Goal: Book appointment/travel/reservation

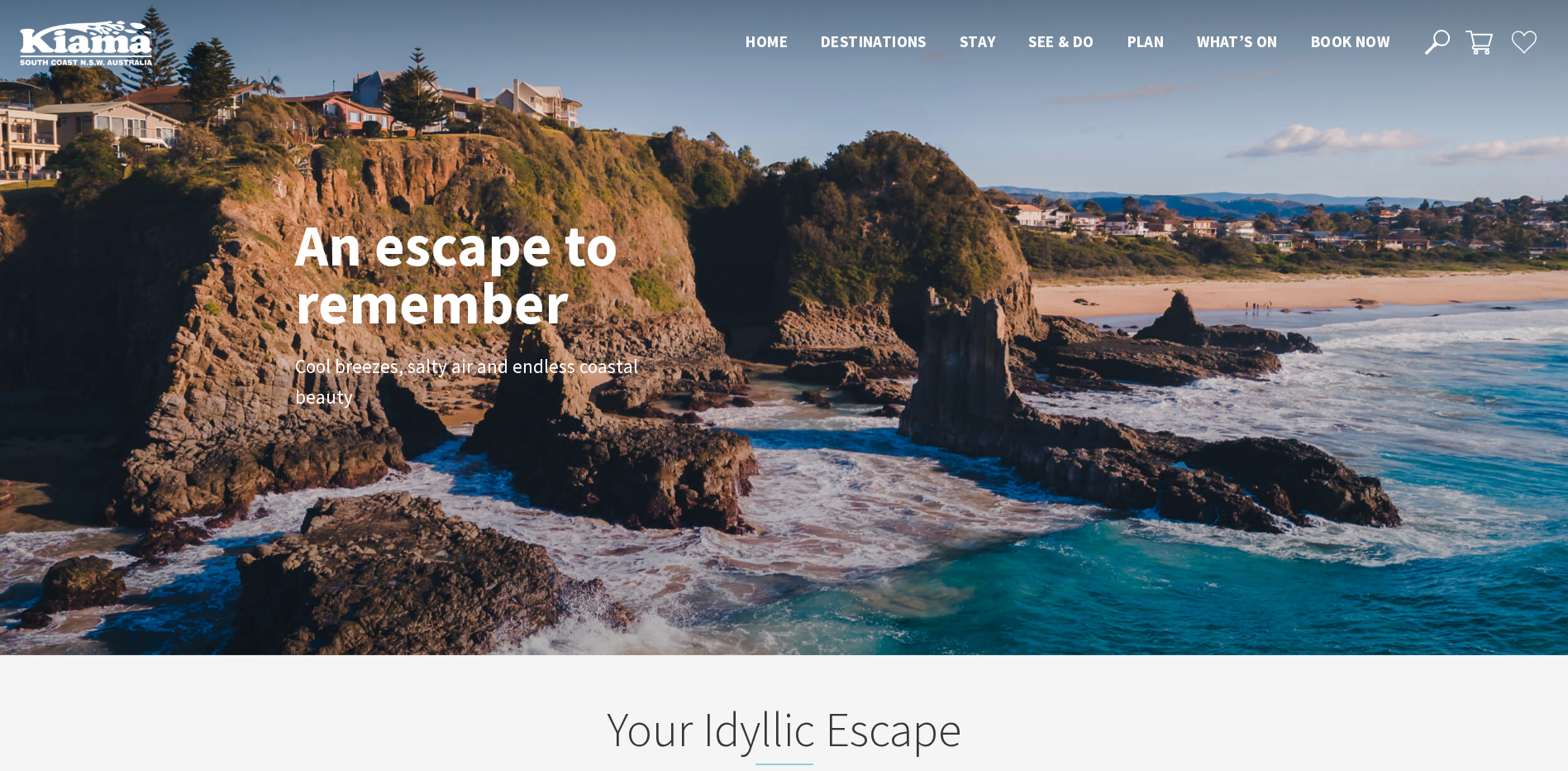
click at [91, 63] on img at bounding box center [86, 43] width 132 height 46
click at [1318, 44] on span "Book now" at bounding box center [1350, 41] width 78 height 20
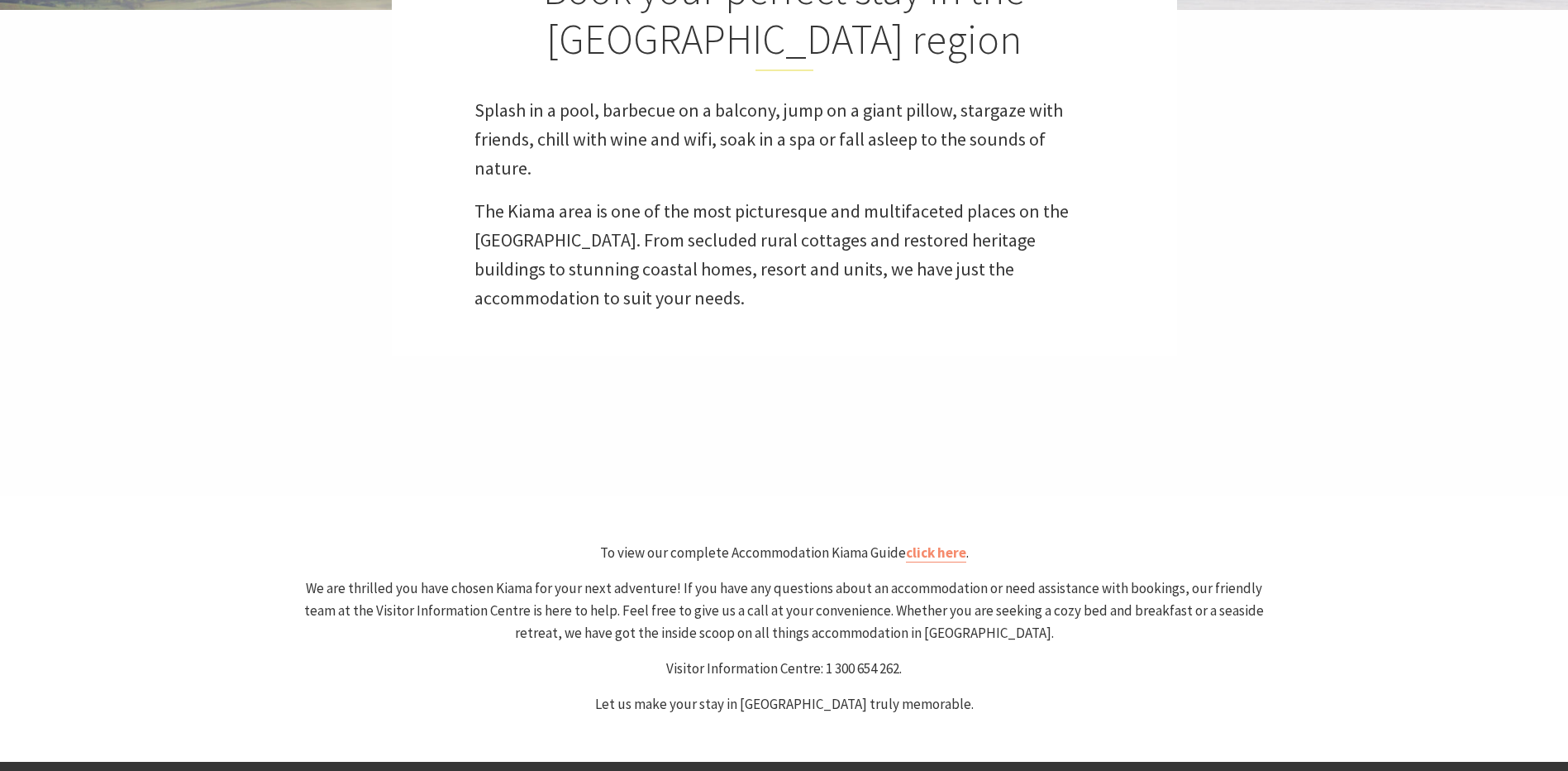
scroll to position [578, 0]
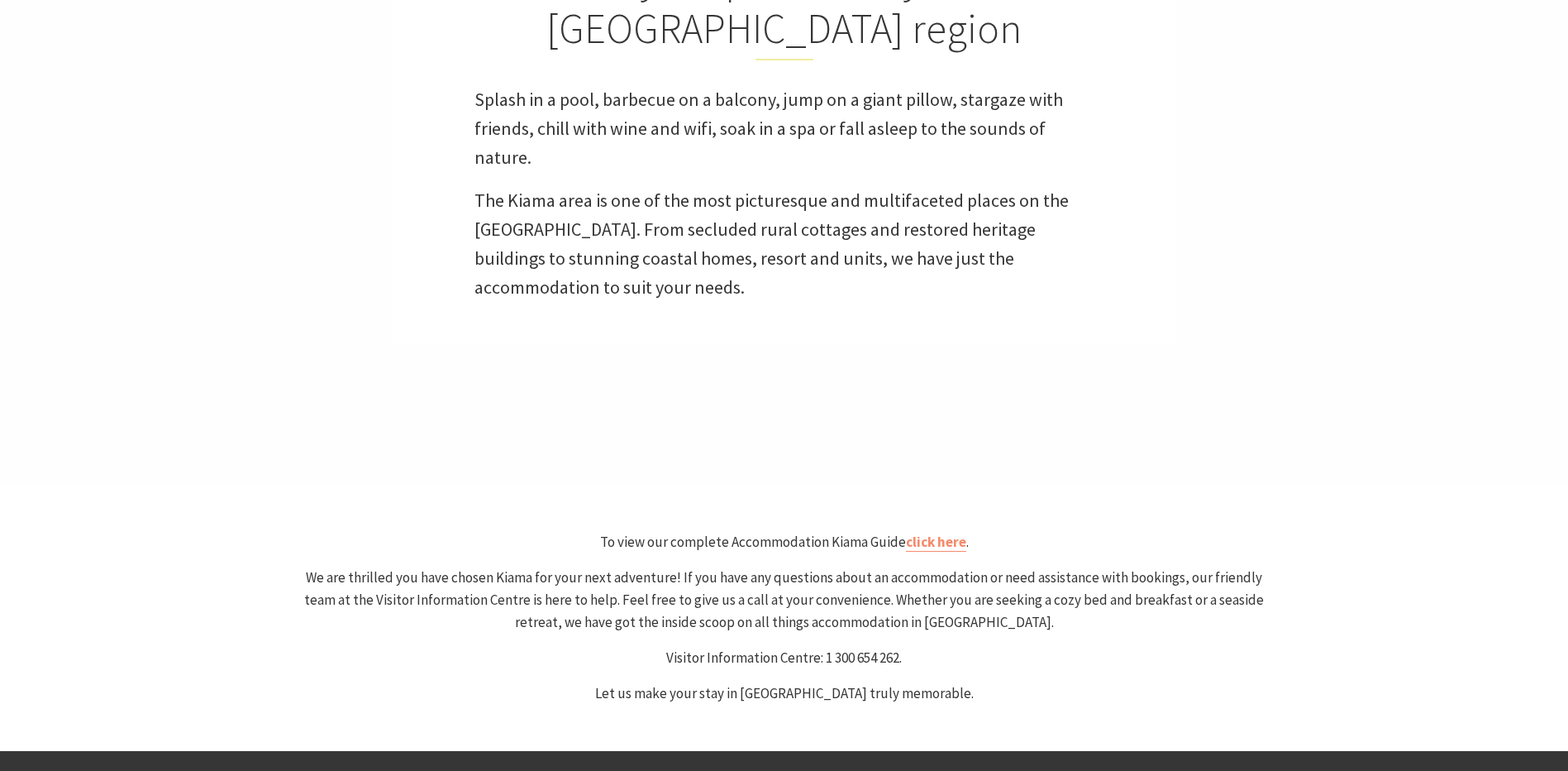
select select "3"
select select "2"
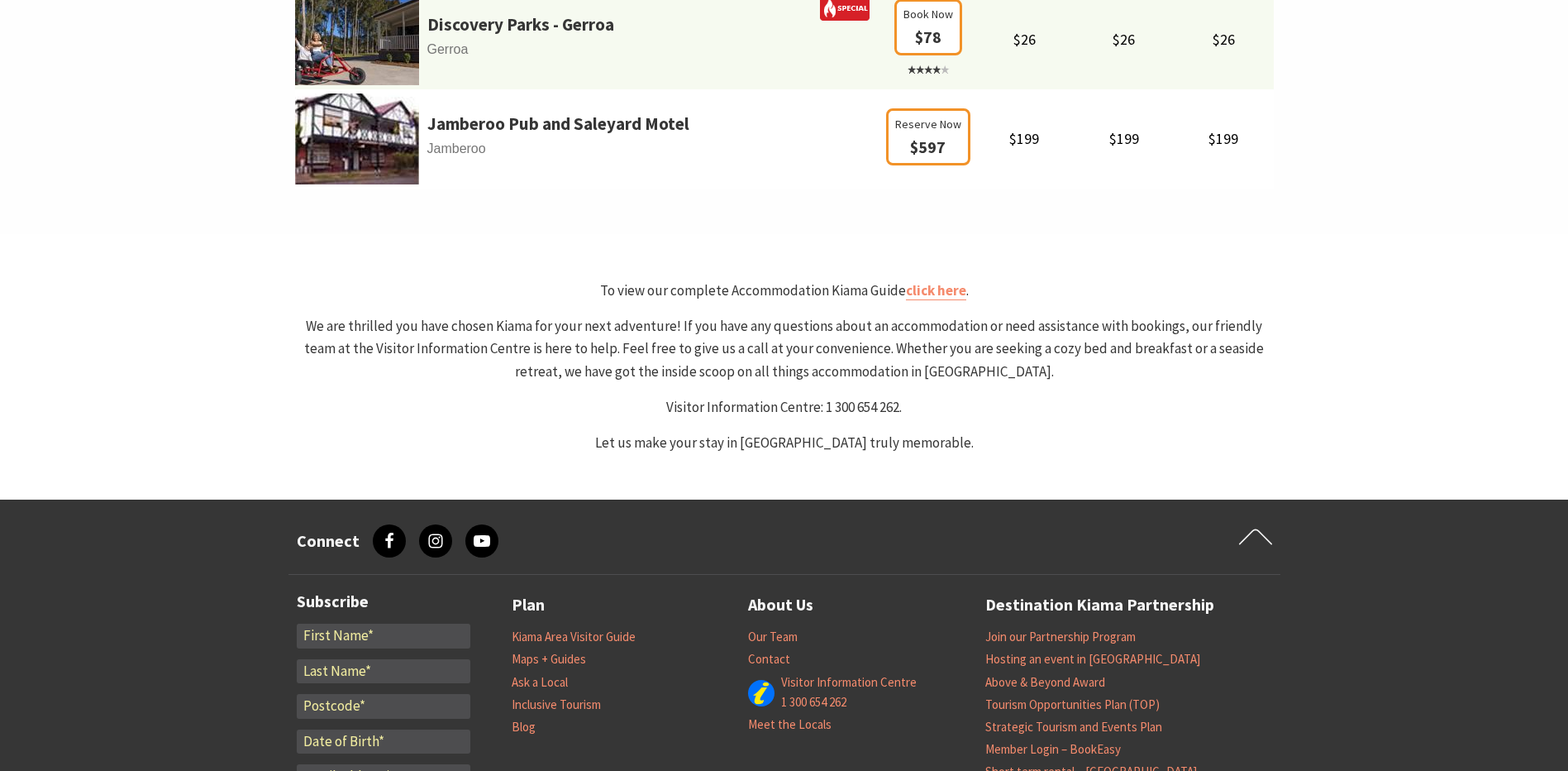
scroll to position [1281, 0]
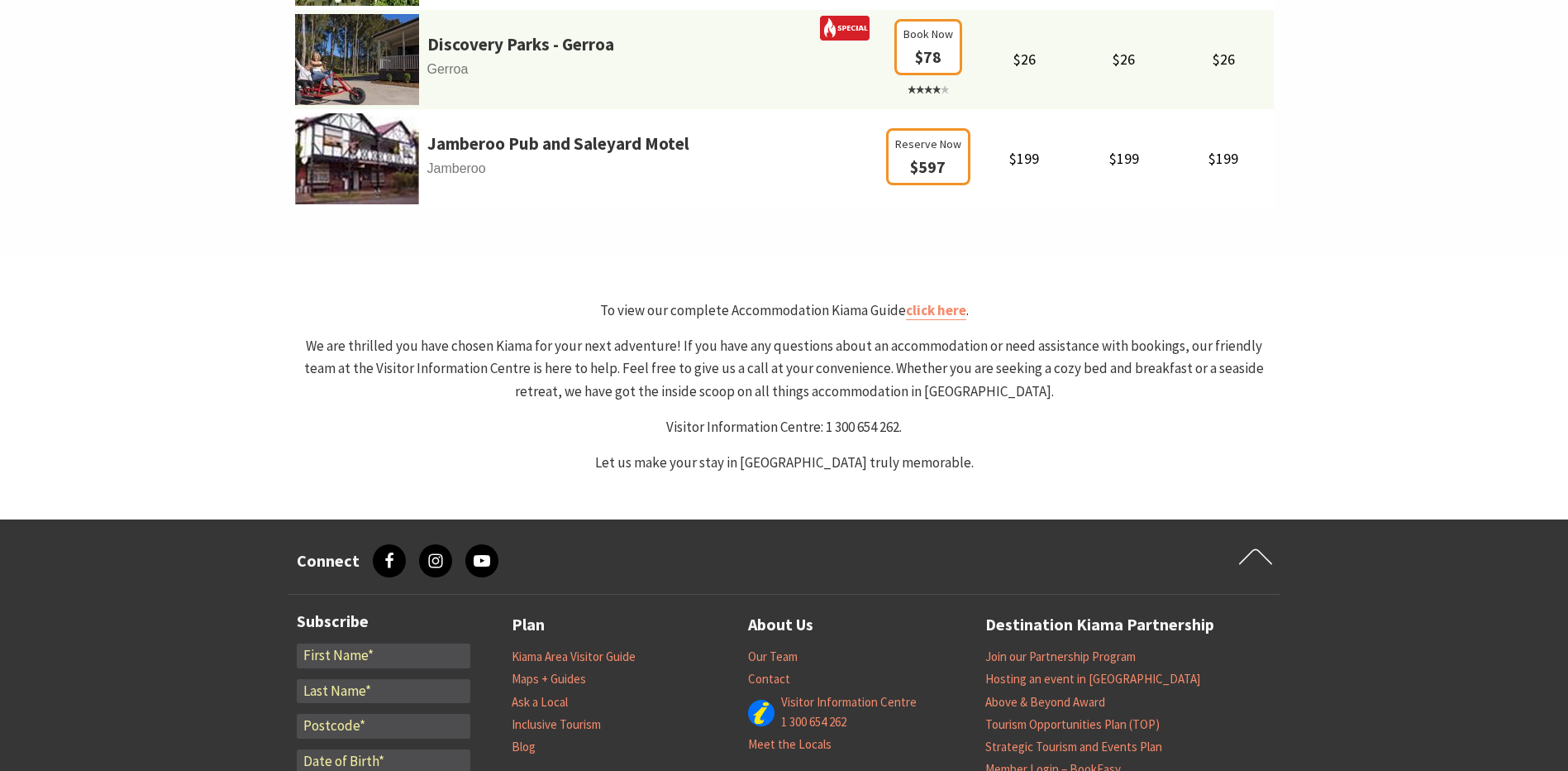
select select "3"
